Goal: Task Accomplishment & Management: Use online tool/utility

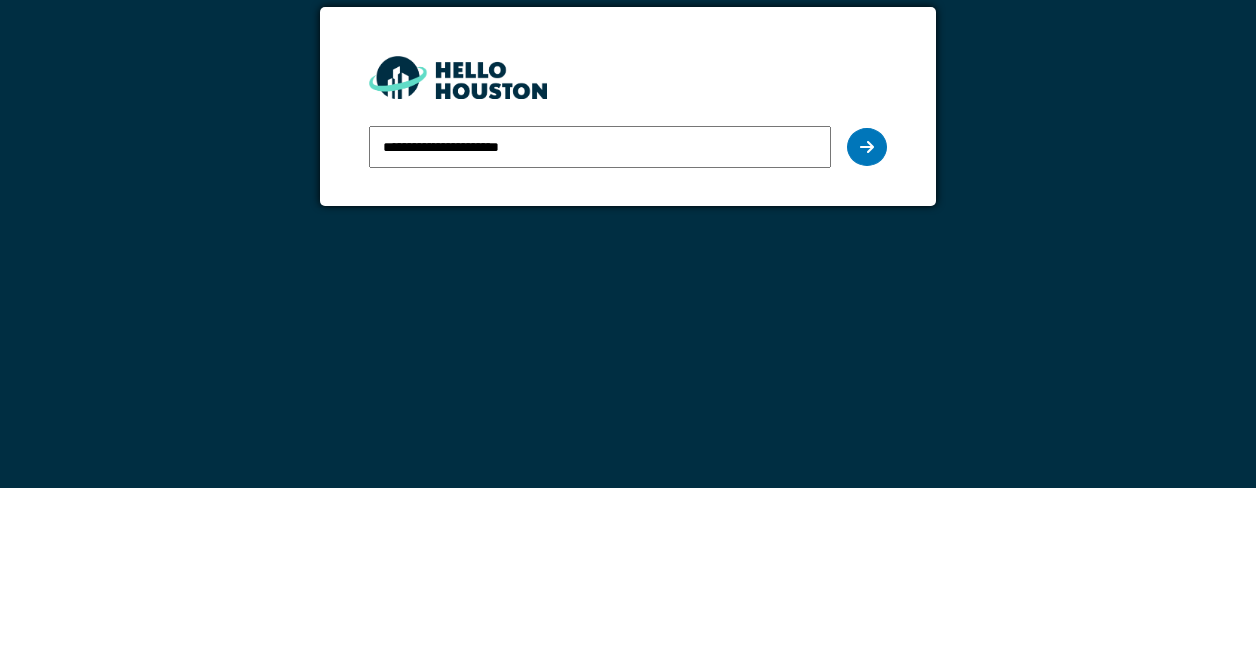
click at [871, 326] on icon at bounding box center [867, 325] width 14 height 16
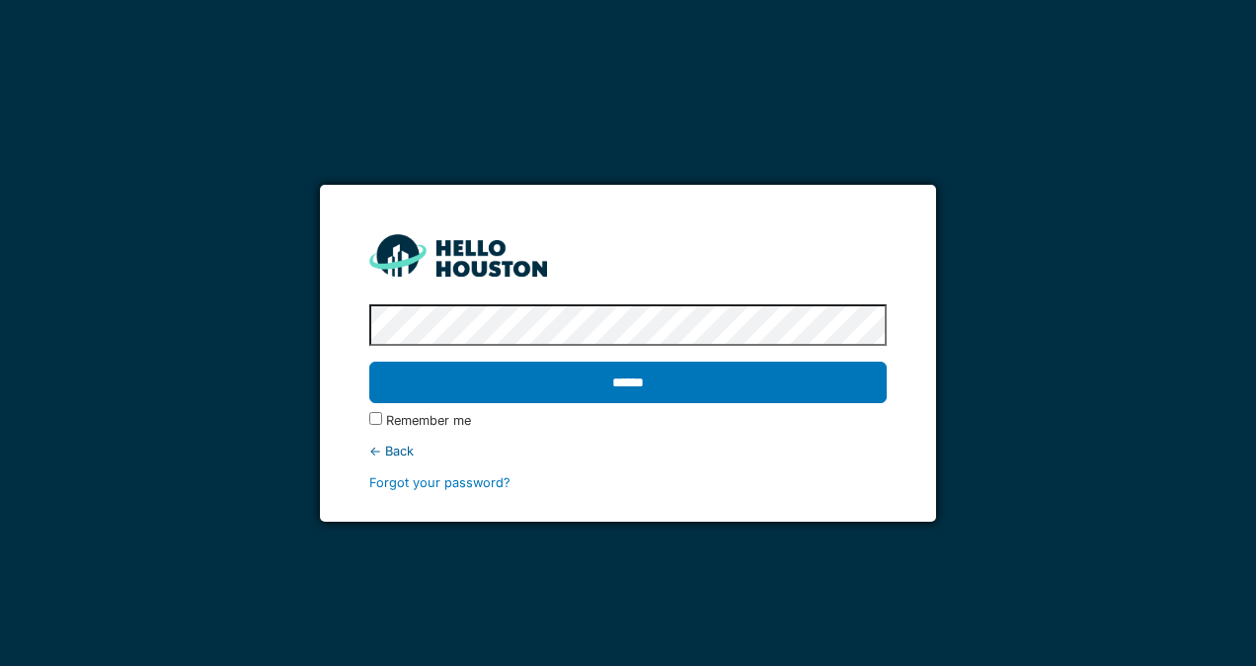
click at [763, 385] on input "******" at bounding box center [627, 381] width 516 height 41
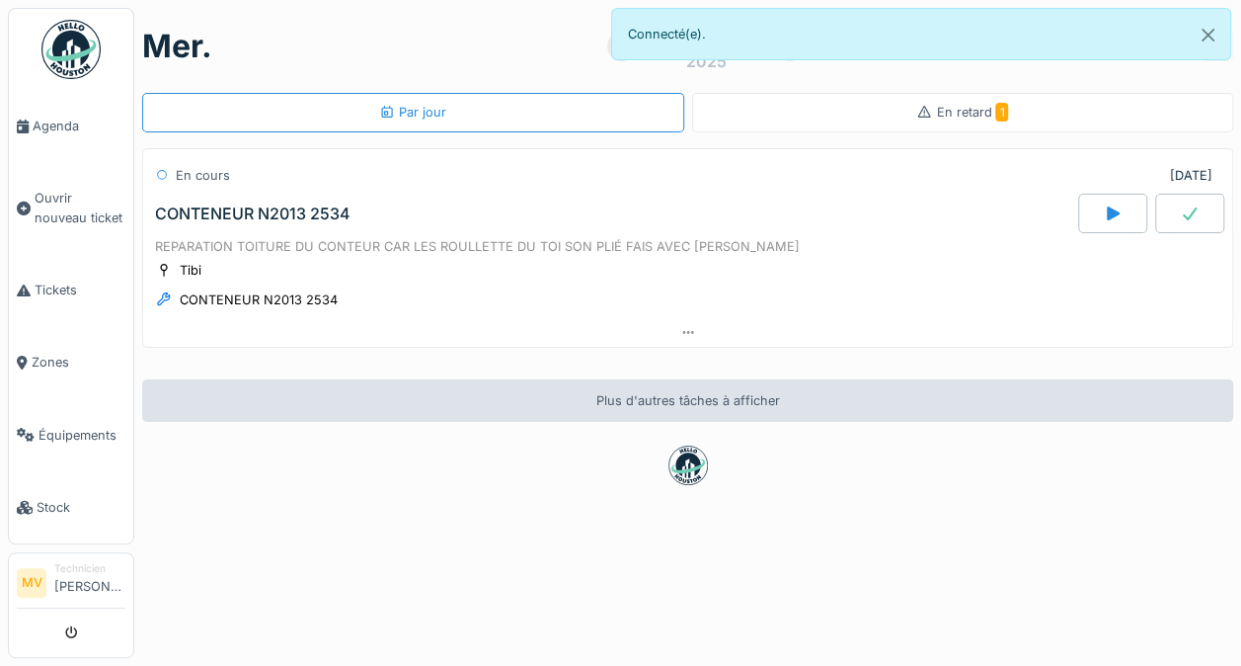
click at [1103, 205] on icon at bounding box center [1113, 213] width 20 height 16
